Goal: Task Accomplishment & Management: Manage account settings

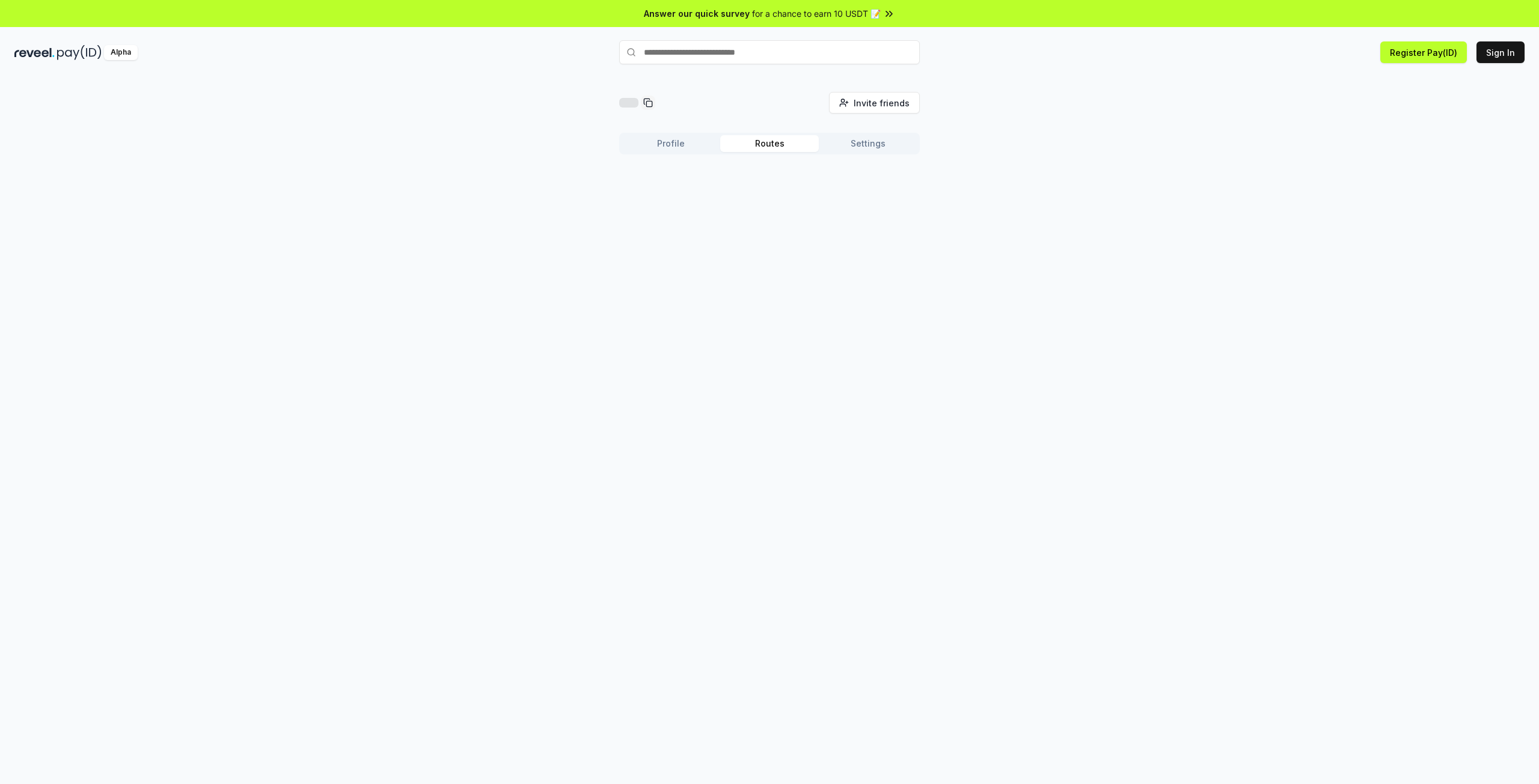
click at [800, 144] on button "Routes" at bounding box center [770, 144] width 99 height 17
click at [856, 143] on button "Settings" at bounding box center [868, 144] width 99 height 17
click at [681, 137] on button "Profile" at bounding box center [671, 144] width 99 height 17
click at [745, 141] on button "Routes" at bounding box center [770, 144] width 99 height 17
drag, startPoint x: 697, startPoint y: 142, endPoint x: 675, endPoint y: 137, distance: 22.6
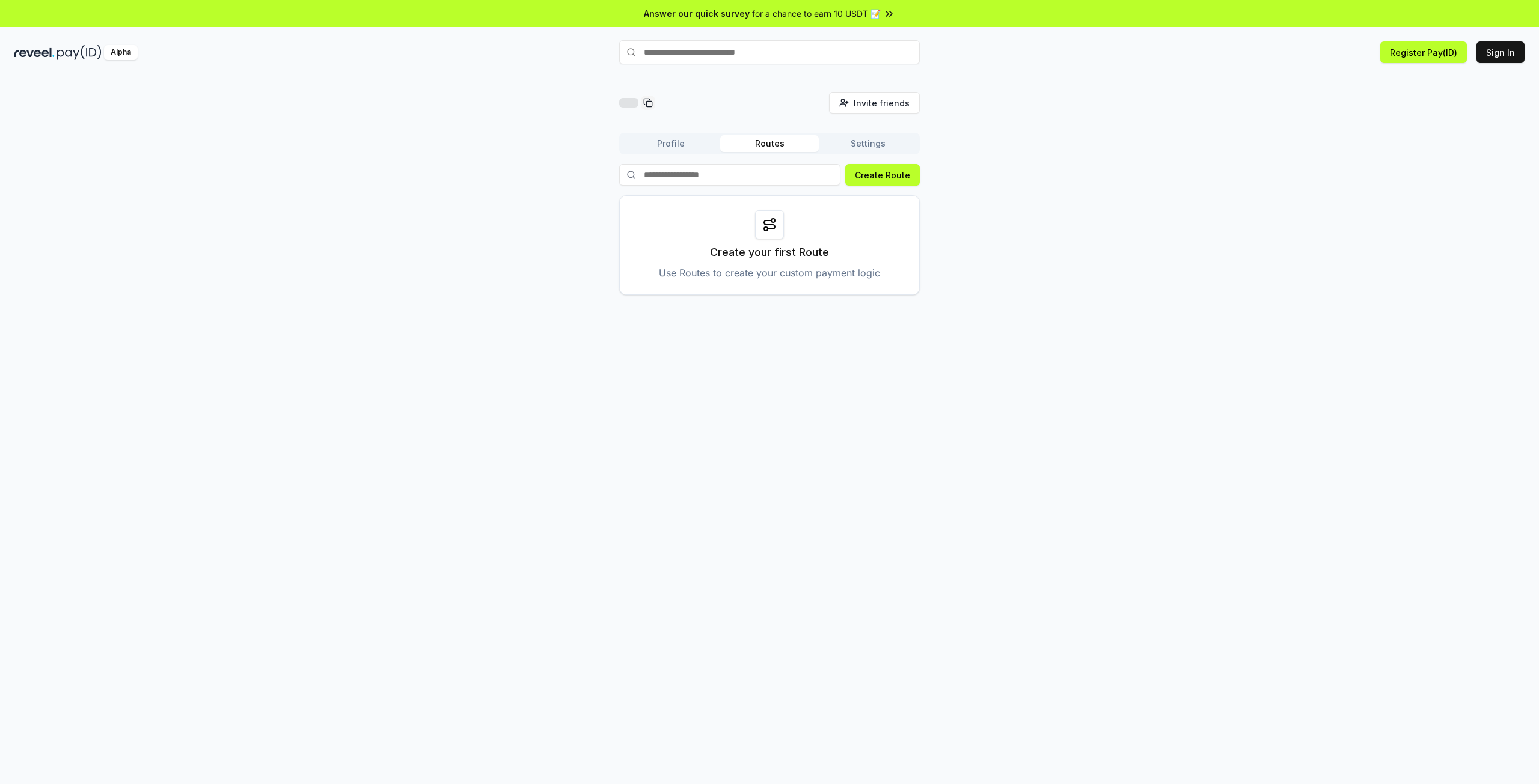
click at [697, 142] on button "Profile" at bounding box center [671, 144] width 99 height 17
